Goal: Communication & Community: Answer question/provide support

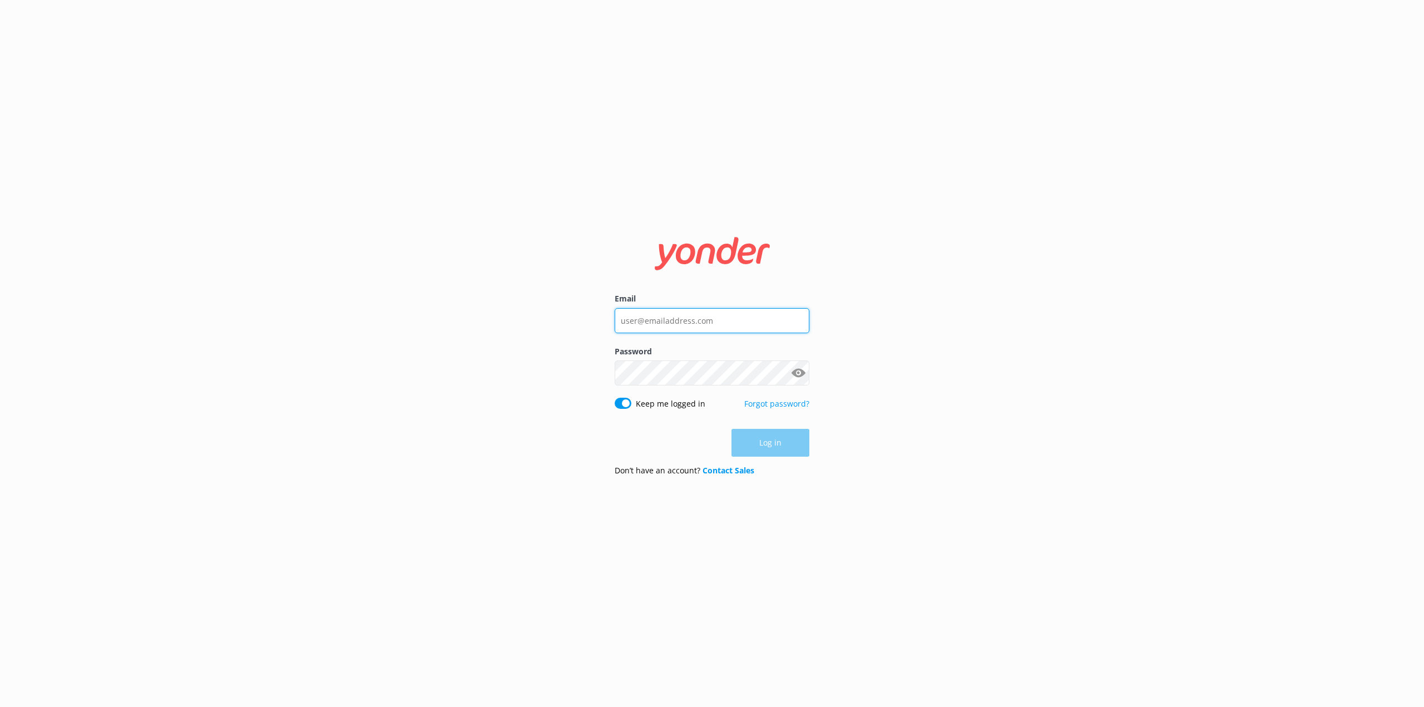
click at [664, 324] on input "Email" at bounding box center [712, 320] width 195 height 25
type input "[PERSON_NAME][EMAIL_ADDRESS][PERSON_NAME][DOMAIN_NAME]"
click button "Log in" at bounding box center [771, 444] width 78 height 28
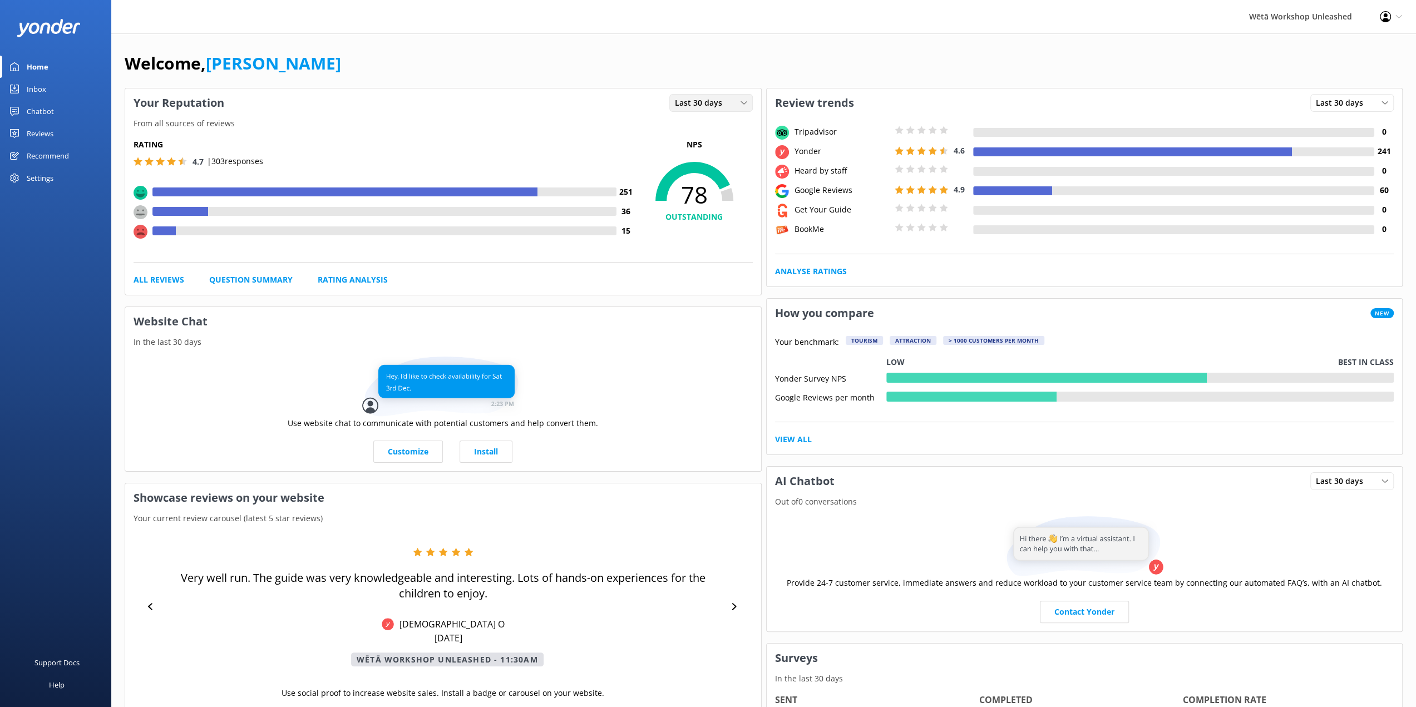
click at [741, 100] on icon at bounding box center [744, 103] width 7 height 7
click at [708, 112] on div "Last 30 days Last 7 days Last 30 days" at bounding box center [711, 102] width 100 height 29
click at [711, 106] on span "Last 30 days" at bounding box center [702, 103] width 54 height 12
click at [699, 124] on div "Last 7 days" at bounding box center [693, 125] width 36 height 11
click at [39, 127] on div "Reviews" at bounding box center [40, 133] width 27 height 22
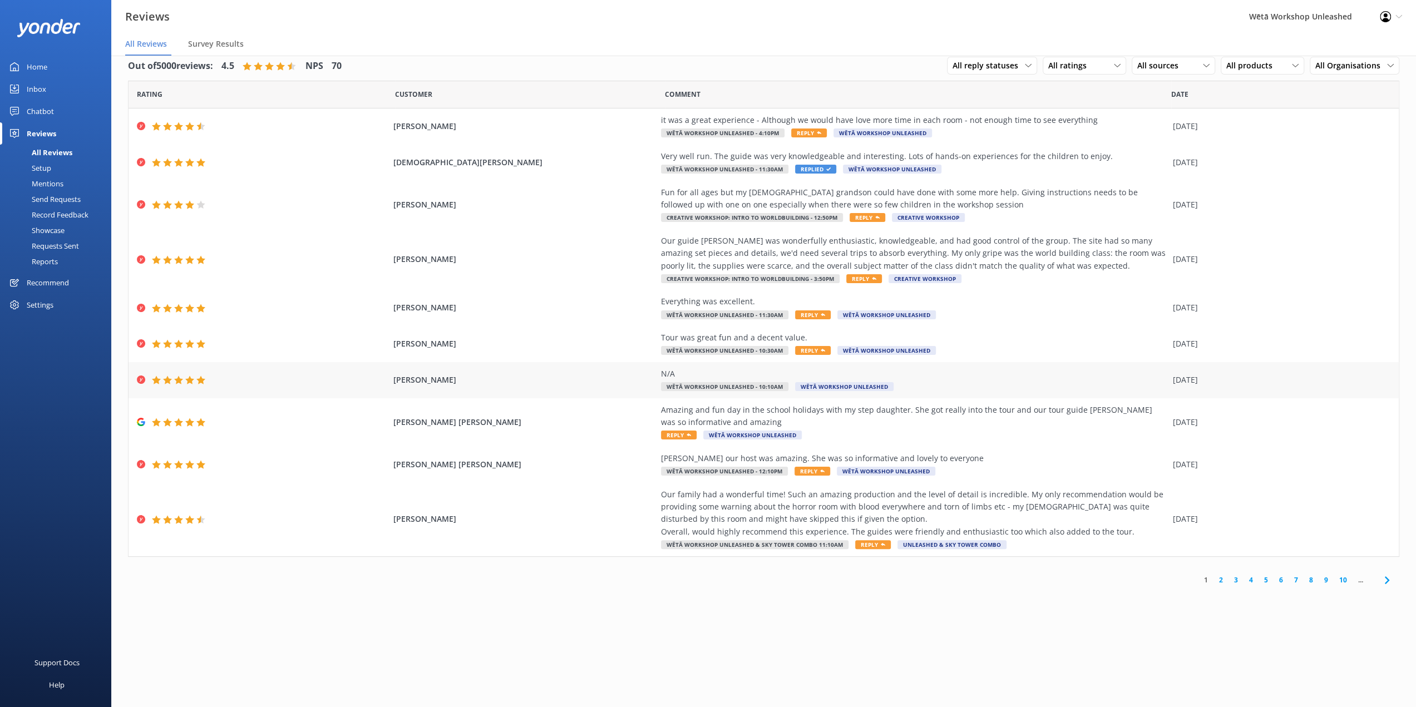
scroll to position [22, 0]
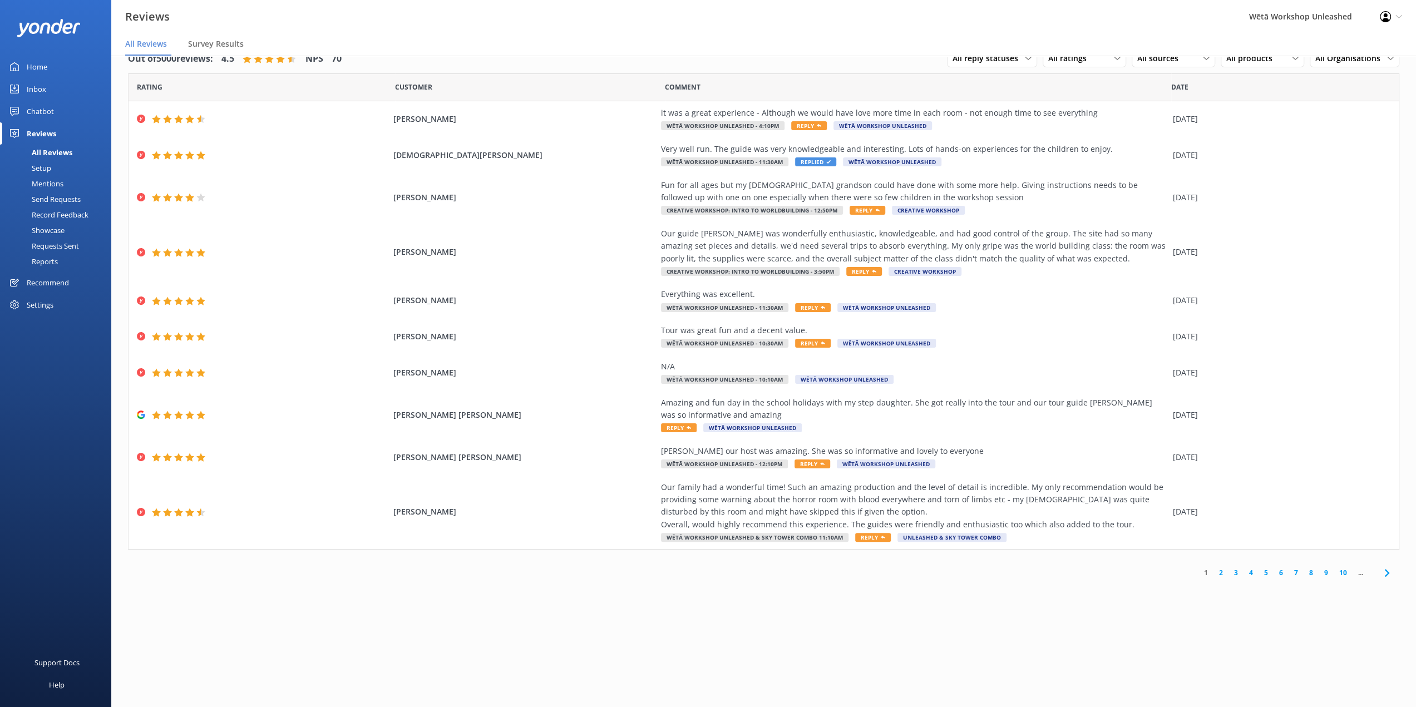
click at [1223, 577] on link "2" at bounding box center [1220, 573] width 15 height 11
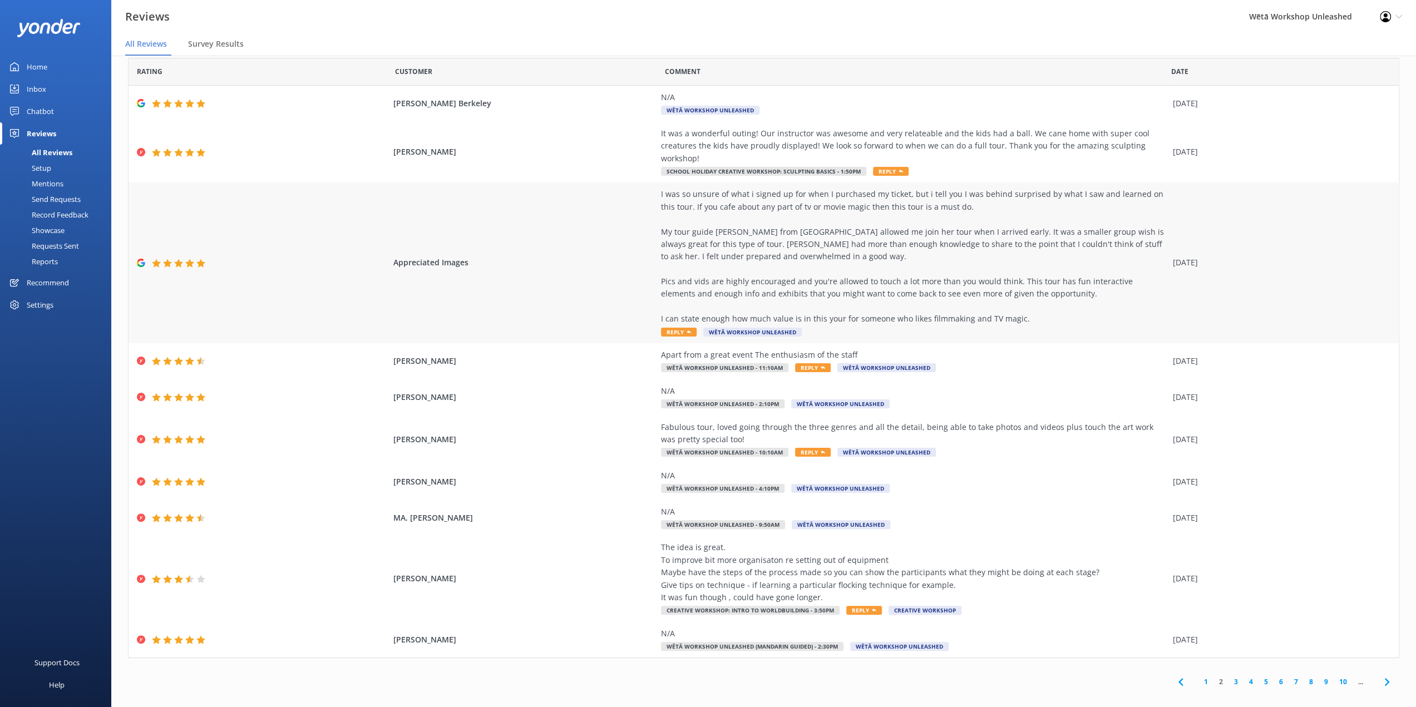
scroll to position [24, 0]
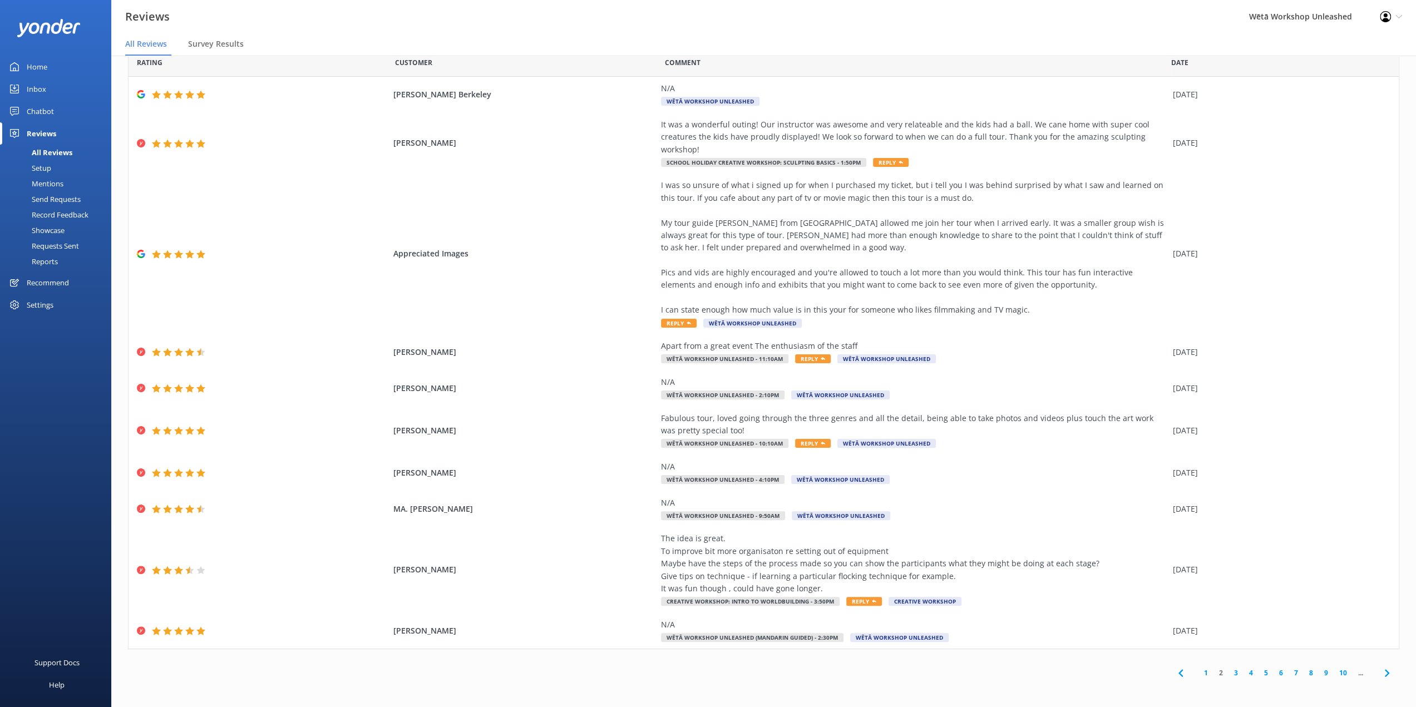
click at [1228, 675] on link "3" at bounding box center [1235, 673] width 15 height 11
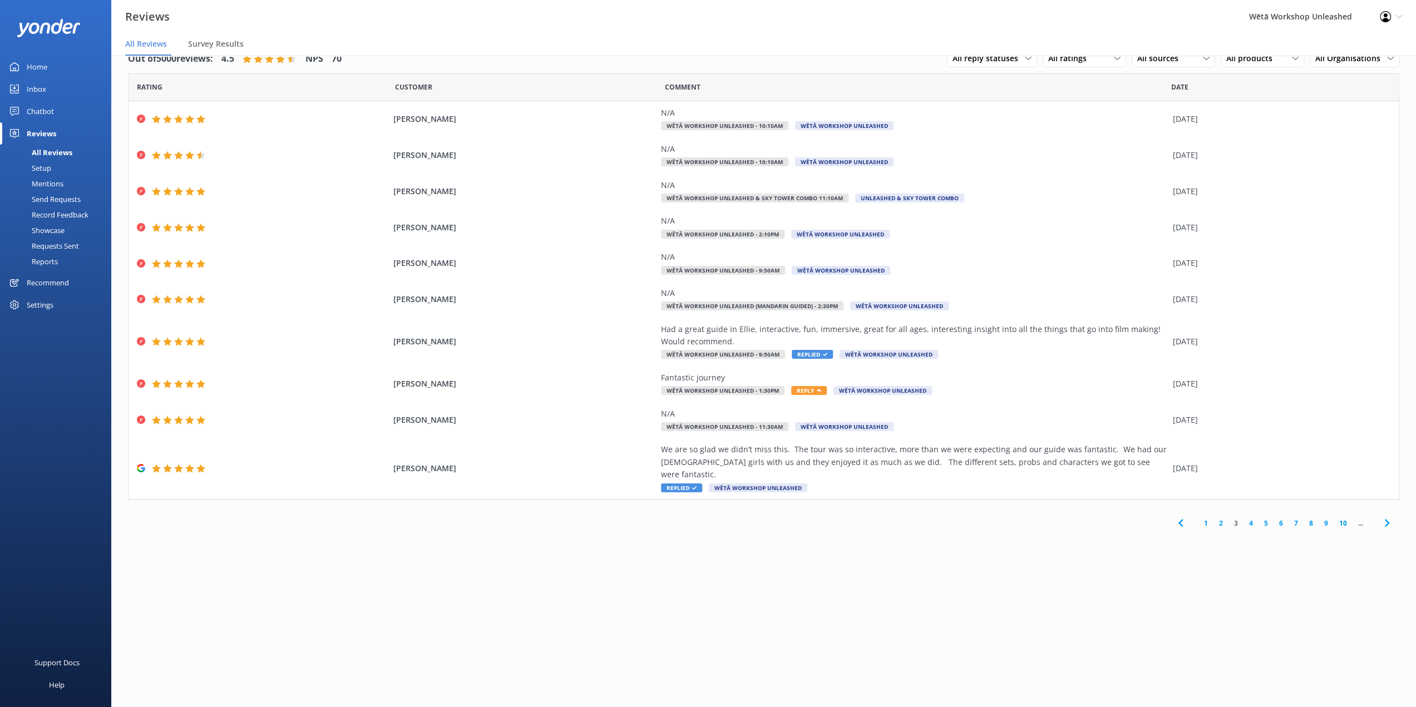
click at [1246, 518] on link "4" at bounding box center [1251, 523] width 15 height 11
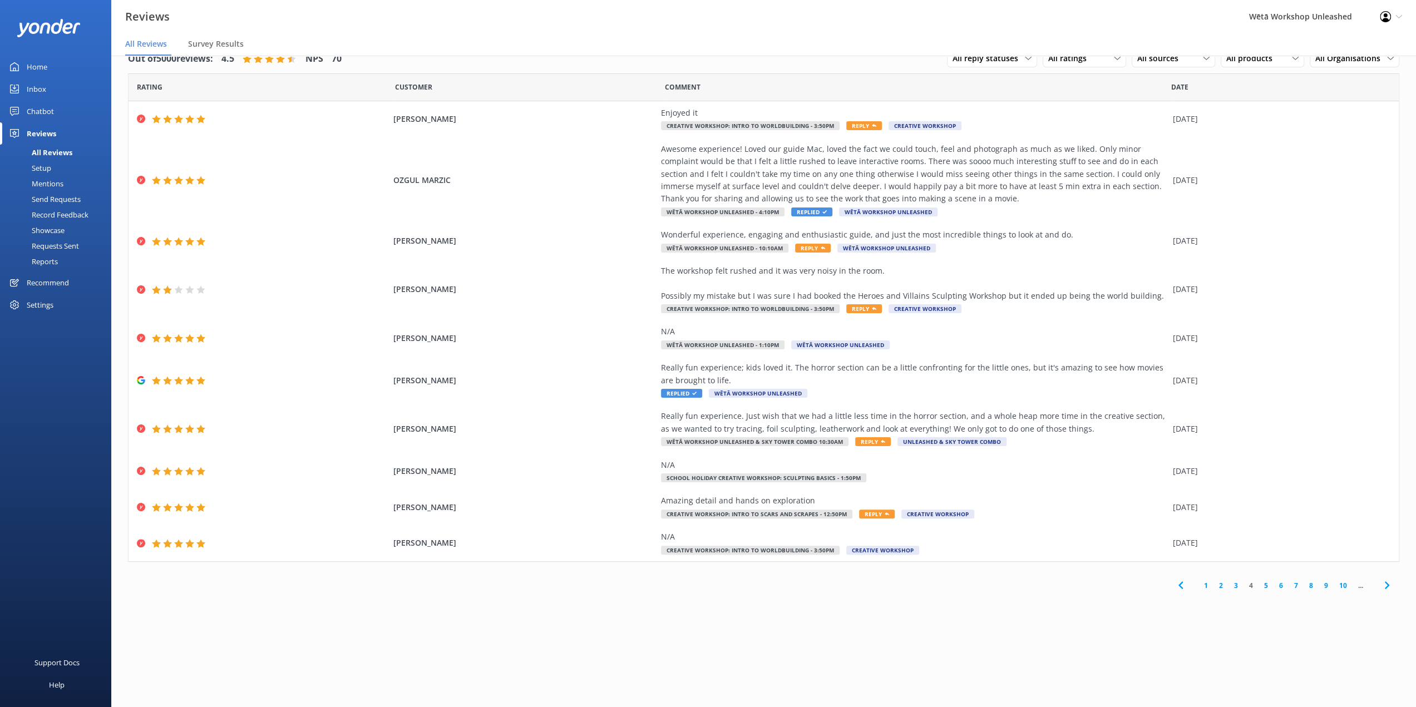
click at [1265, 586] on link "5" at bounding box center [1266, 585] width 15 height 11
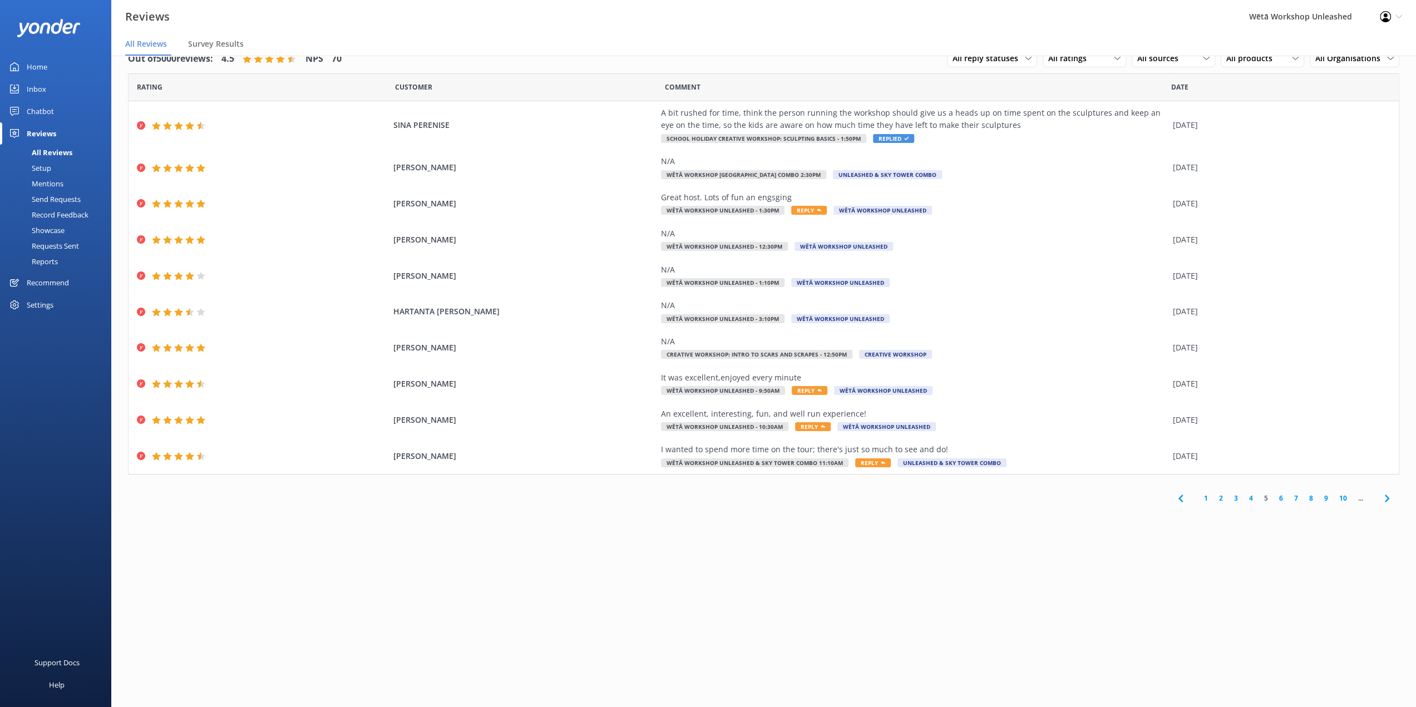
click at [1285, 501] on link "6" at bounding box center [1281, 498] width 15 height 11
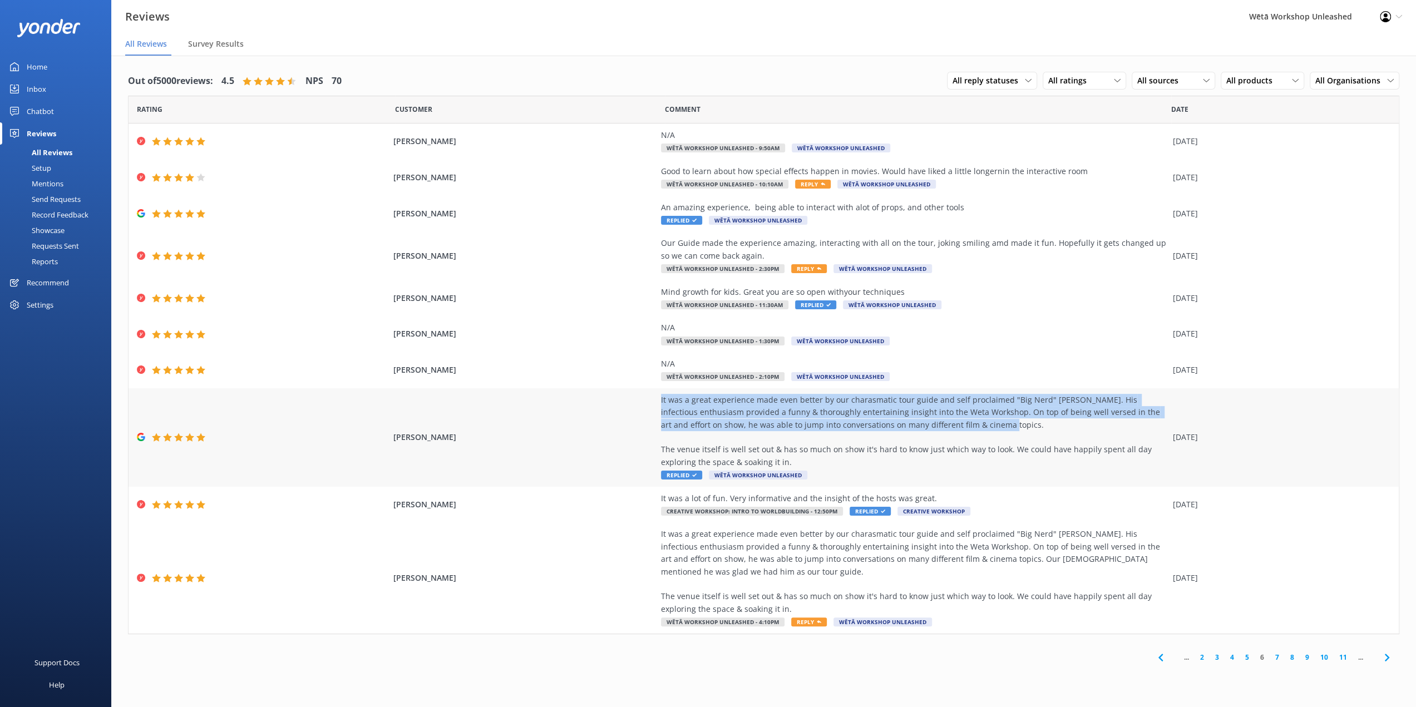
drag, startPoint x: 969, startPoint y: 423, endPoint x: 643, endPoint y: 403, distance: 327.2
click at [643, 403] on div "[PERSON_NAME] It was a great experience made even better by our charasmatic tou…" at bounding box center [764, 437] width 1270 height 98
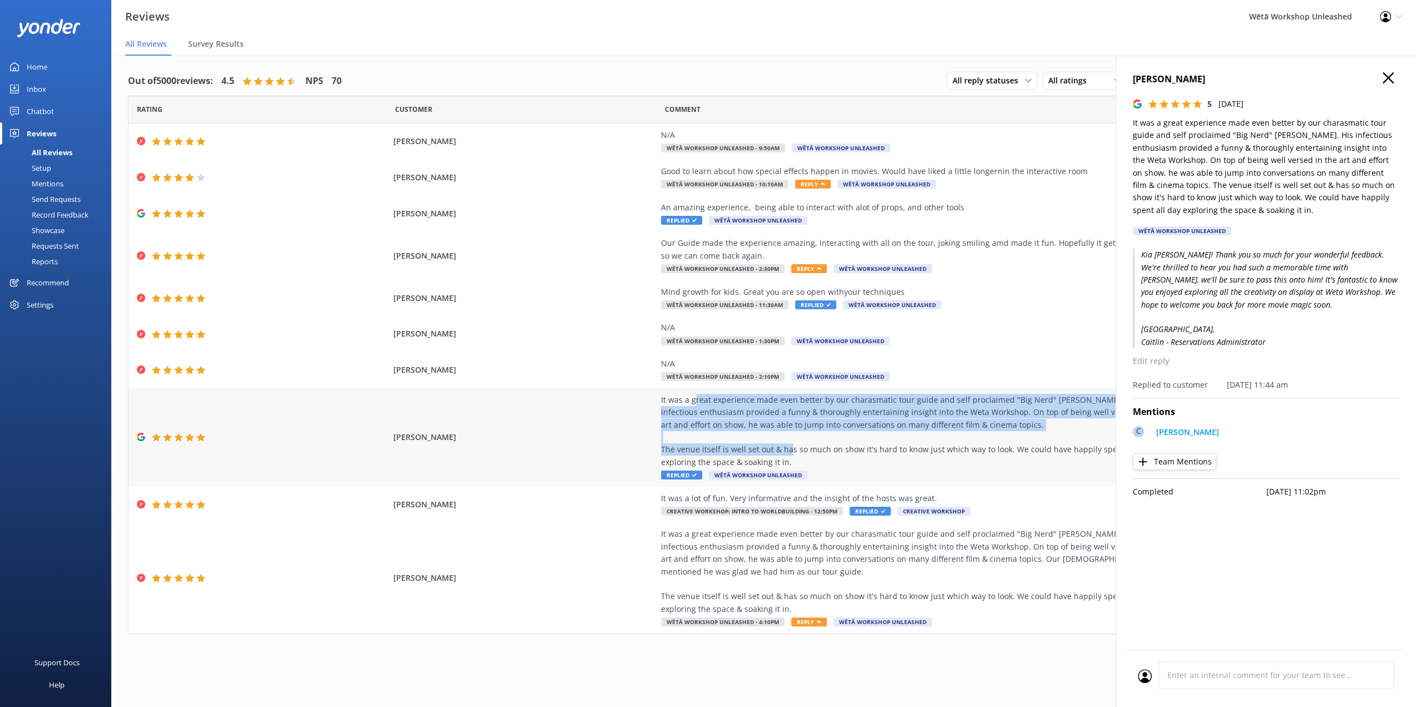
drag, startPoint x: 813, startPoint y: 455, endPoint x: 693, endPoint y: 401, distance: 131.5
click at [693, 401] on div "It was a great experience made even better by our charasmatic tour guide and se…" at bounding box center [914, 431] width 506 height 75
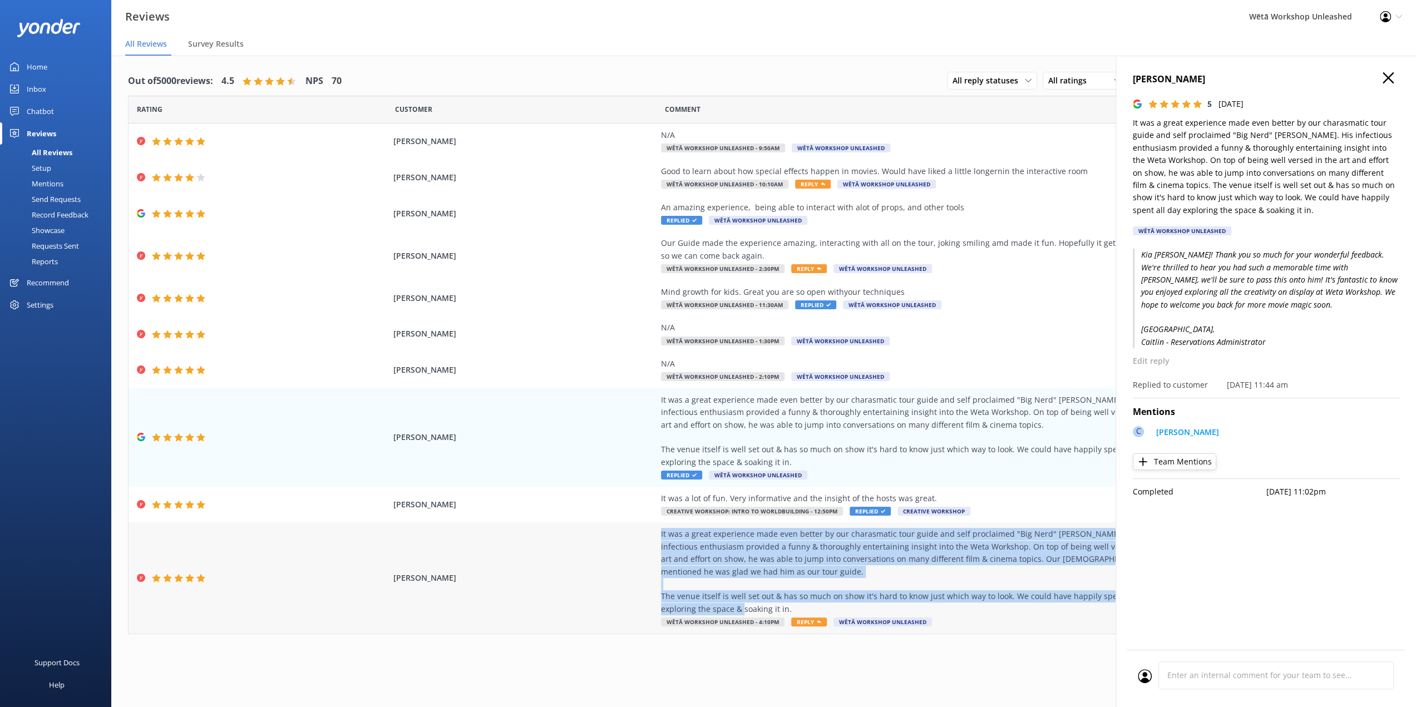
drag, startPoint x: 795, startPoint y: 606, endPoint x: 650, endPoint y: 531, distance: 162.7
click at [650, 531] on div "[PERSON_NAME] It was a great experience made even better by our charasmatic tou…" at bounding box center [764, 577] width 1270 height 111
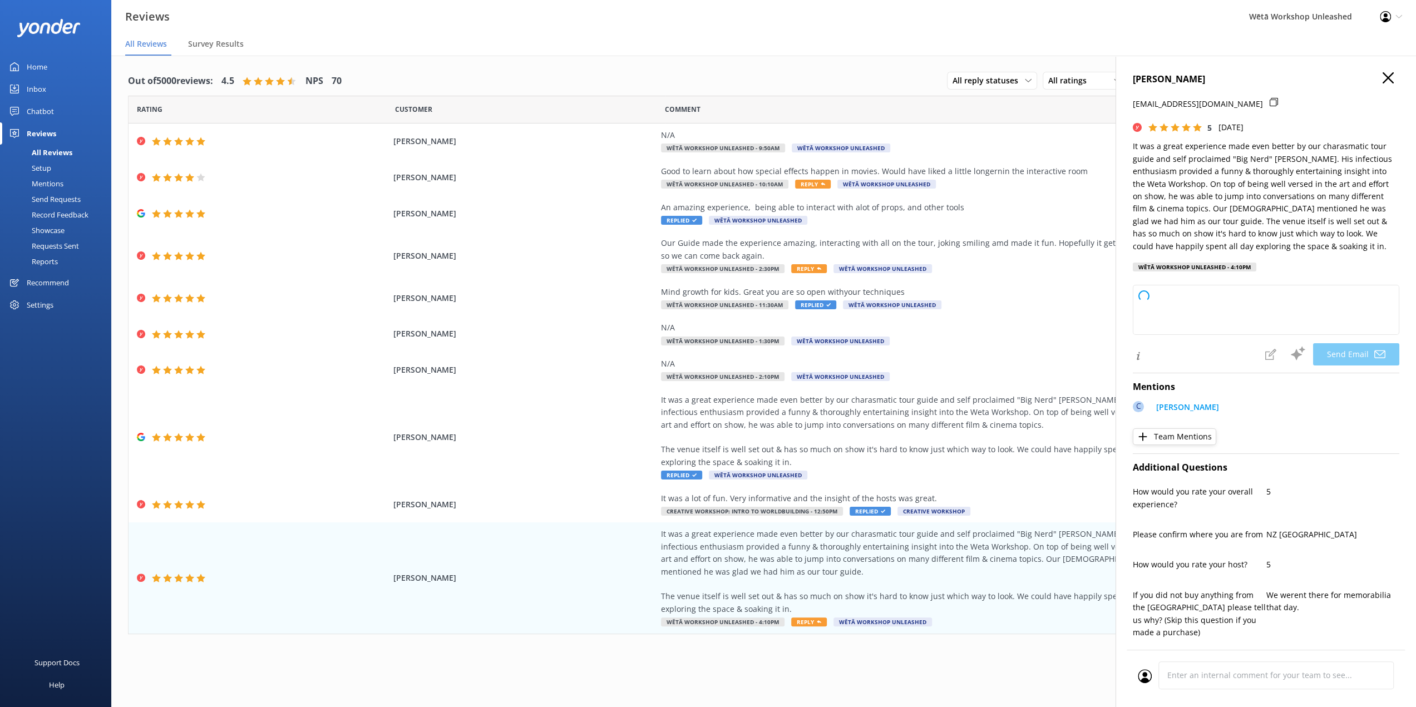
type textarea "Kia [PERSON_NAME], Thank you so much for your wonderful feedback! We're thrille…"
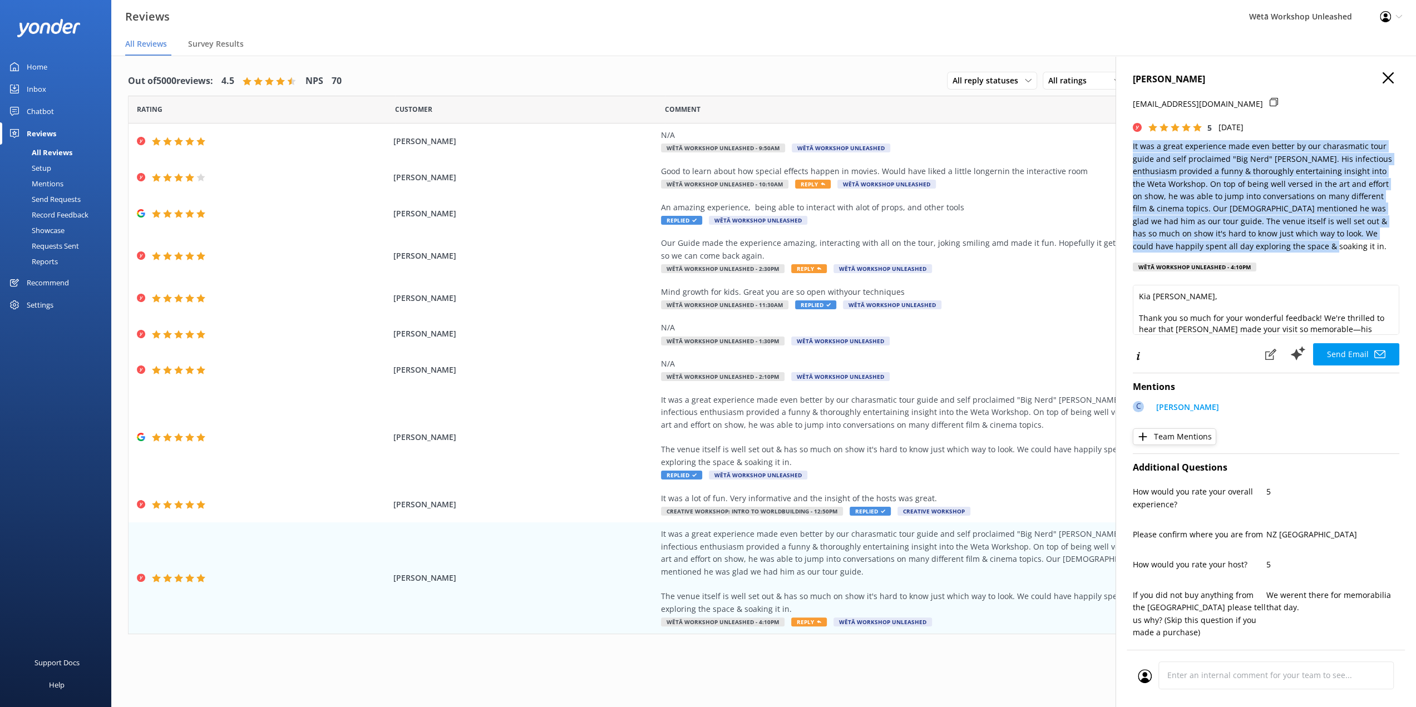
drag, startPoint x: 1317, startPoint y: 244, endPoint x: 1130, endPoint y: 152, distance: 208.3
click at [1130, 152] on div "[PERSON_NAME] [EMAIL_ADDRESS][DOMAIN_NAME] 5 [DATE] It was a great experience m…" at bounding box center [1266, 409] width 300 height 707
copy p "It was a great experience made even better by our charasmatic tour guide and se…"
click at [1383, 74] on icon "button" at bounding box center [1388, 77] width 11 height 11
